Goal: Information Seeking & Learning: Learn about a topic

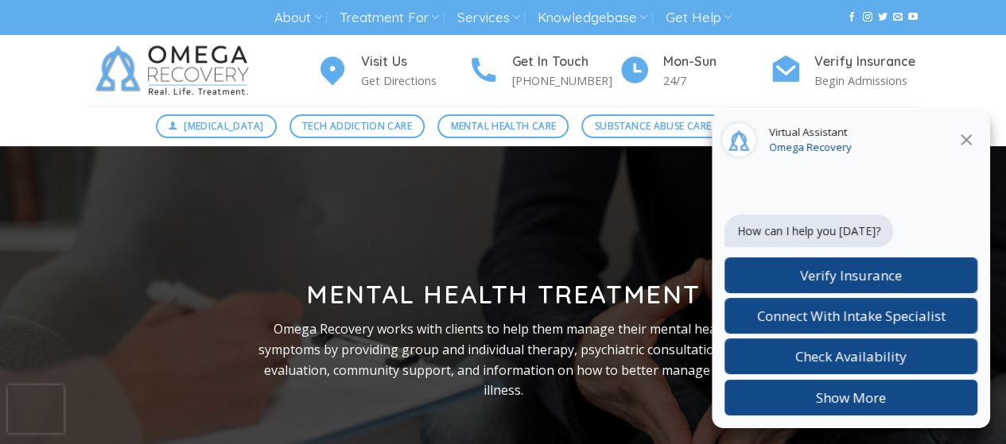
click at [969, 139] on icon "Close" at bounding box center [966, 139] width 19 height 19
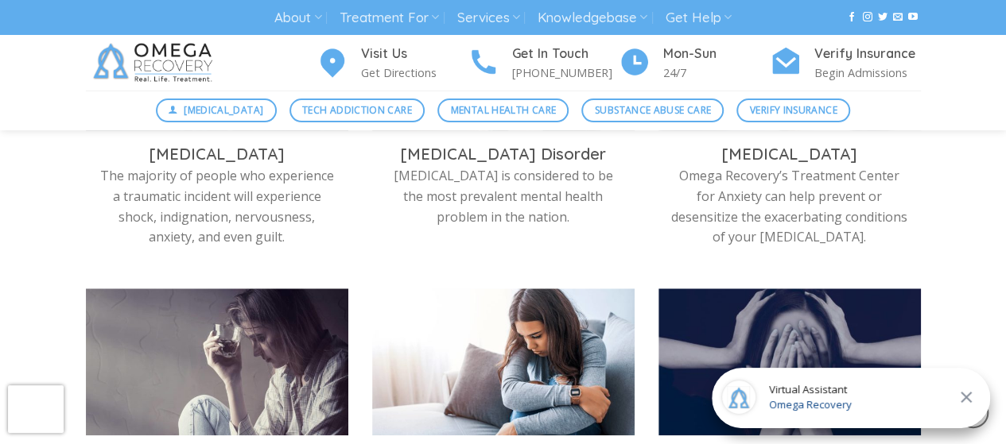
scroll to position [682, 0]
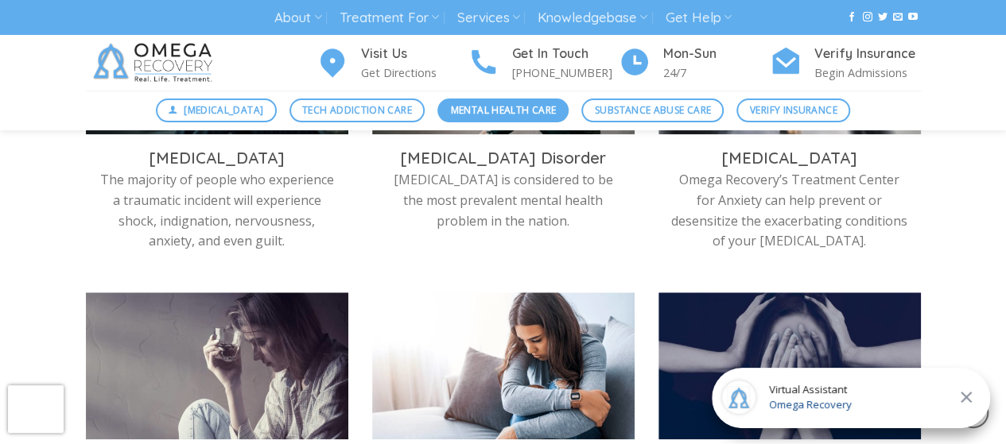
click at [479, 105] on span "Mental Health Care" at bounding box center [503, 110] width 105 height 15
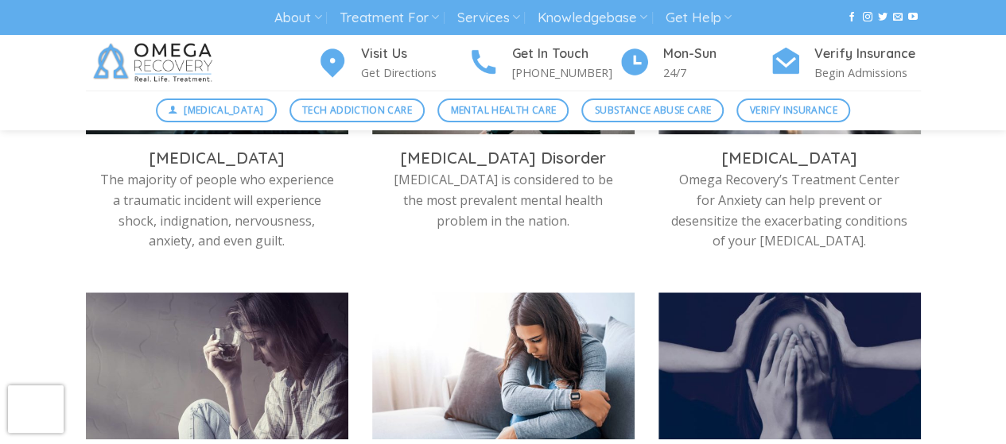
scroll to position [682, 0]
